Goal: Information Seeking & Learning: Learn about a topic

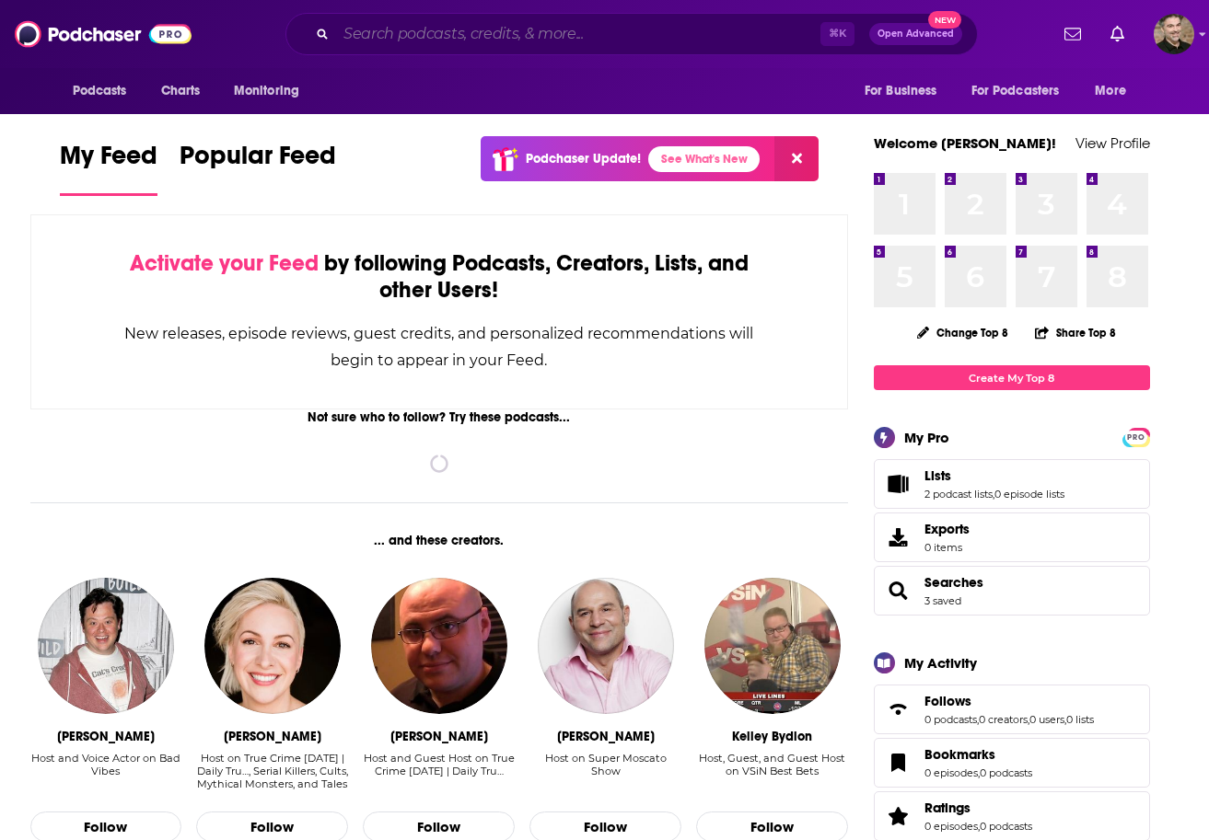
click at [659, 27] on input "Search podcasts, credits, & more..." at bounding box center [578, 33] width 484 height 29
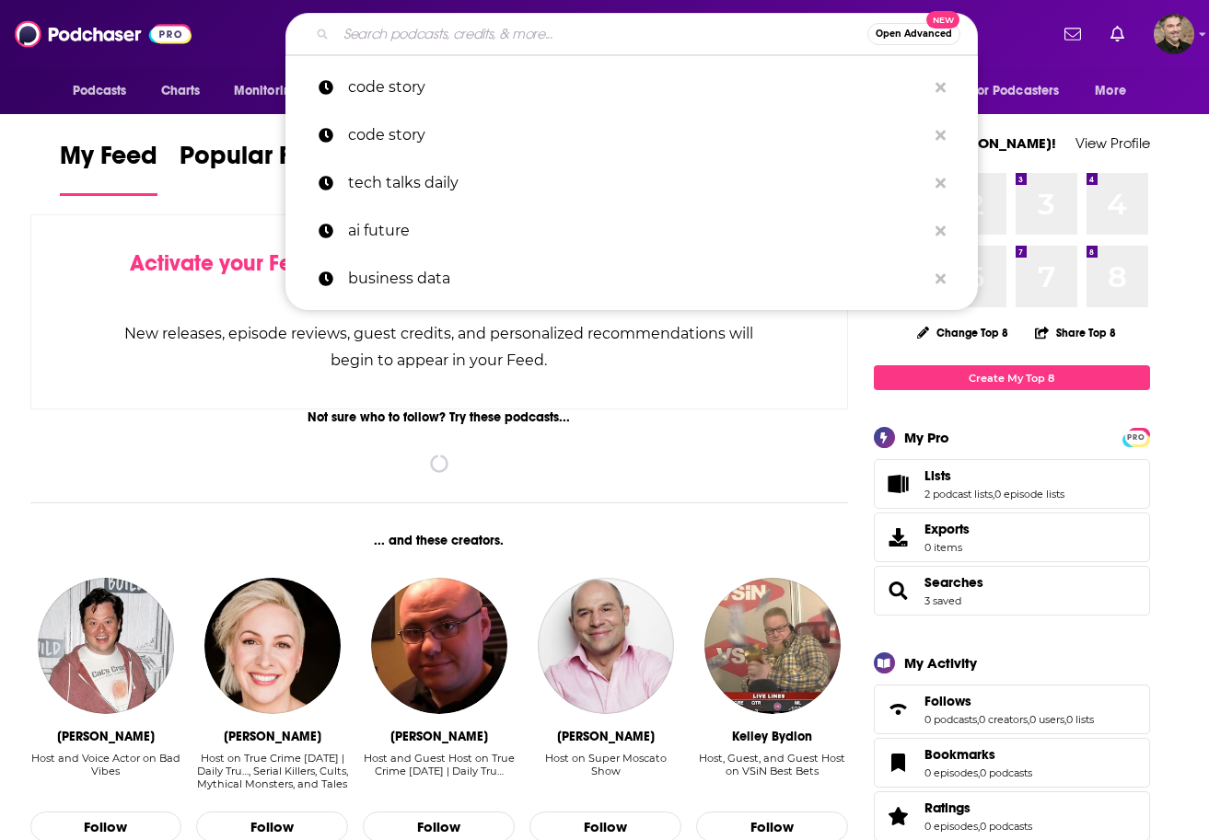
paste input "The Software Leaders Uncensored Podcast"
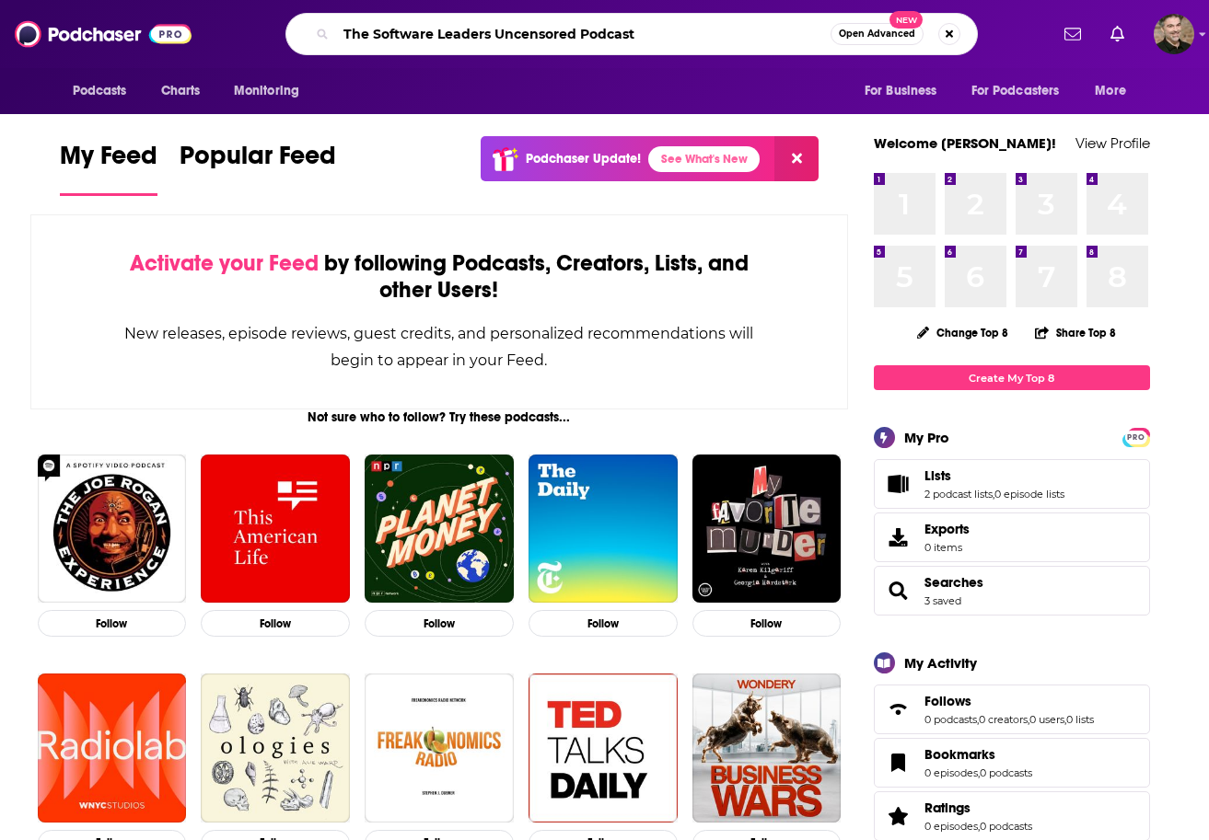
type input "The Software Leaders Uncensored Podcast"
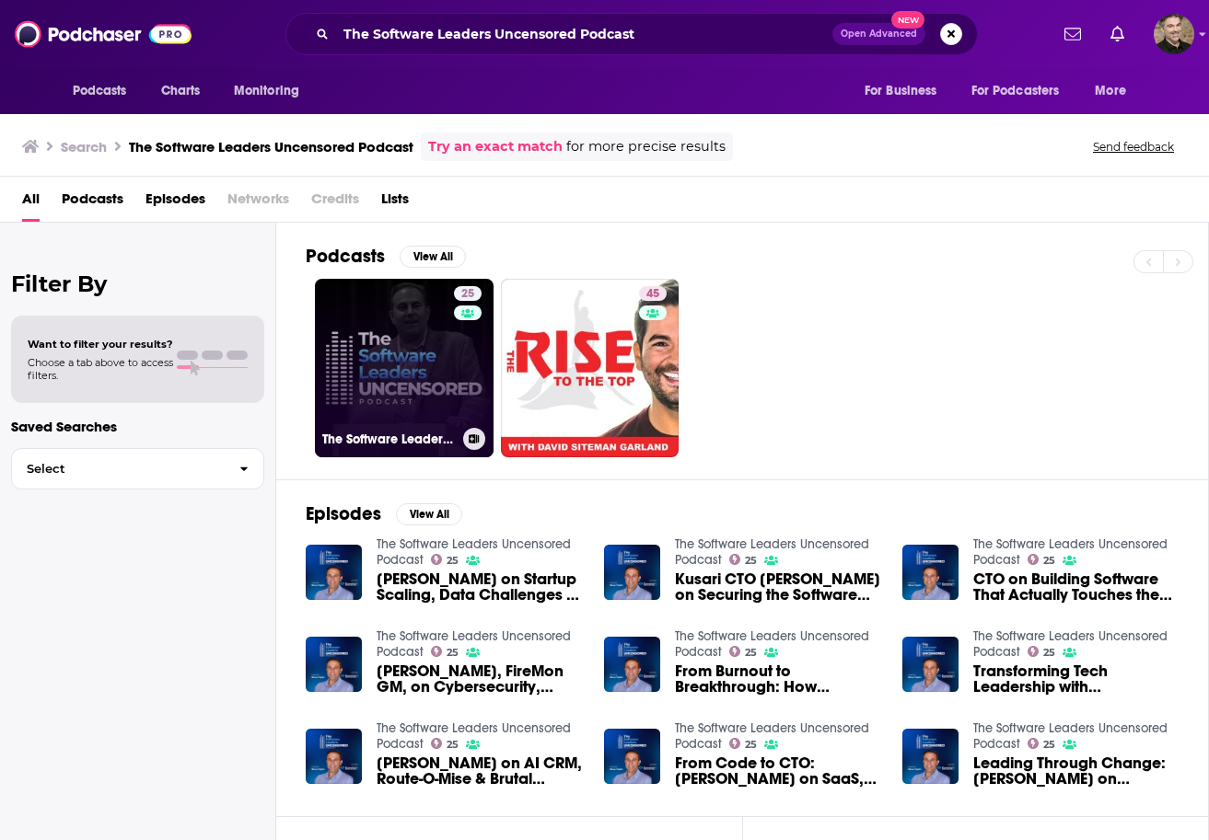
click at [345, 362] on link "25 The Software Leaders Uncensored Podcast" at bounding box center [404, 368] width 179 height 179
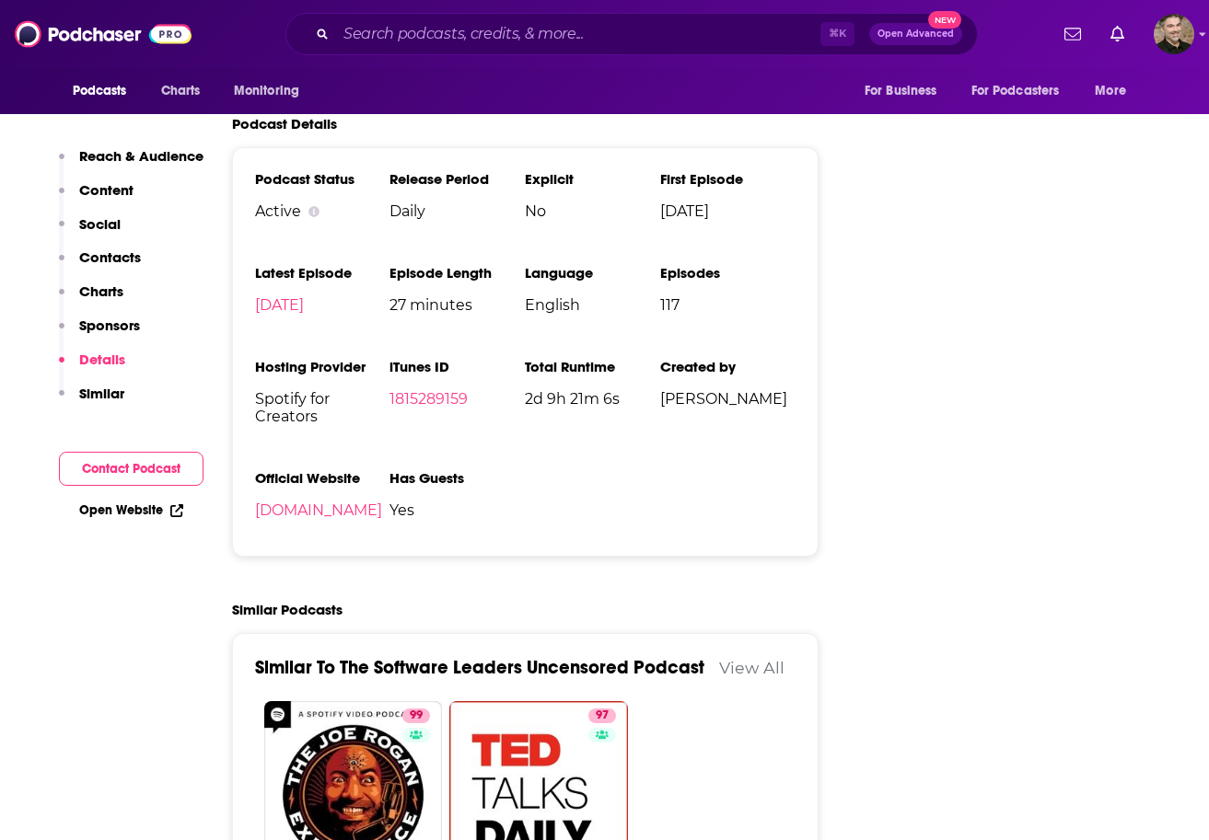
scroll to position [1982, 0]
